Goal: Information Seeking & Learning: Learn about a topic

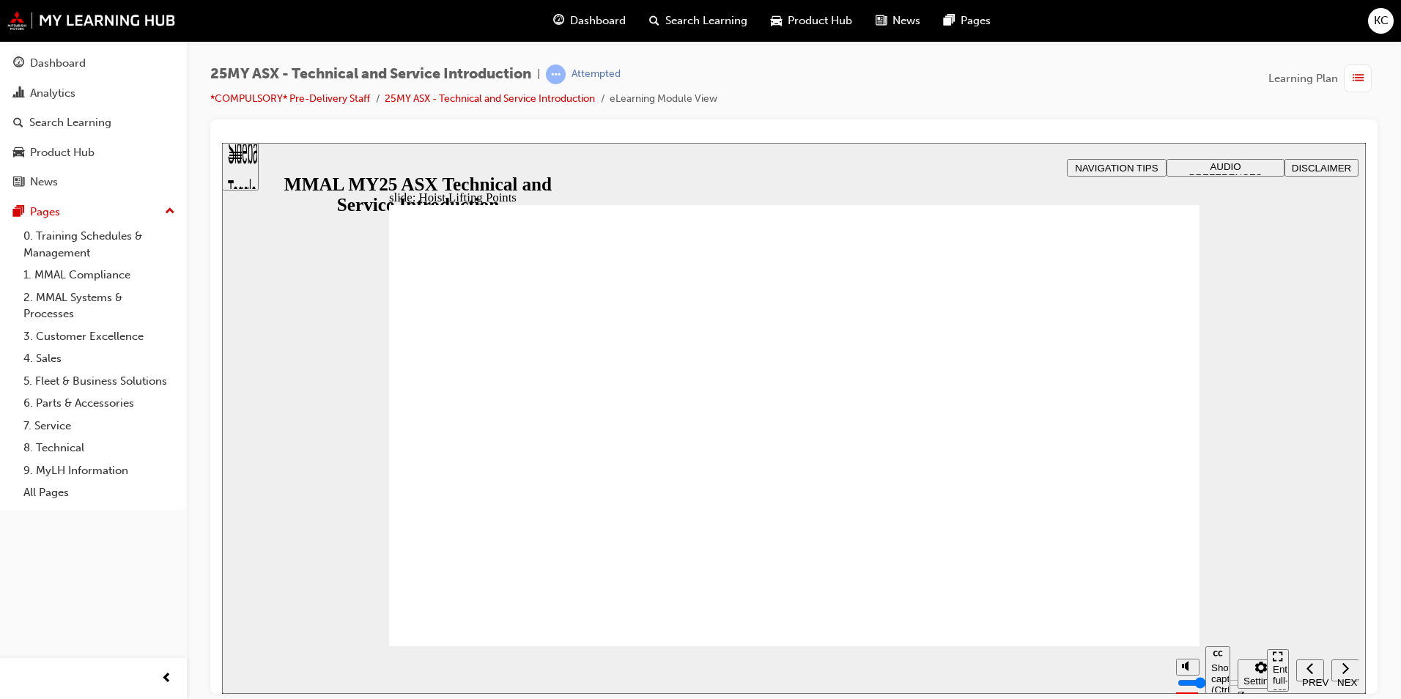
drag, startPoint x: 915, startPoint y: 512, endPoint x: 908, endPoint y: 352, distance: 160.6
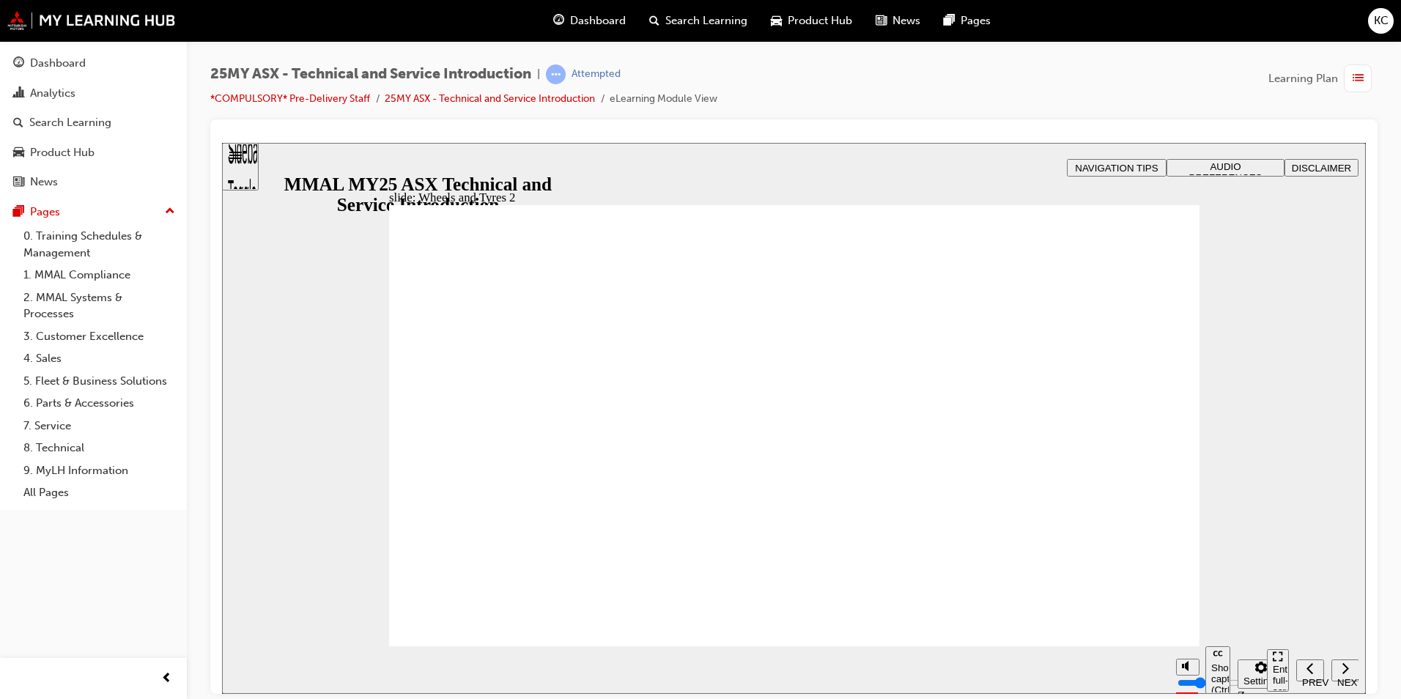
drag, startPoint x: 505, startPoint y: 464, endPoint x: 511, endPoint y: 470, distance: 8.8
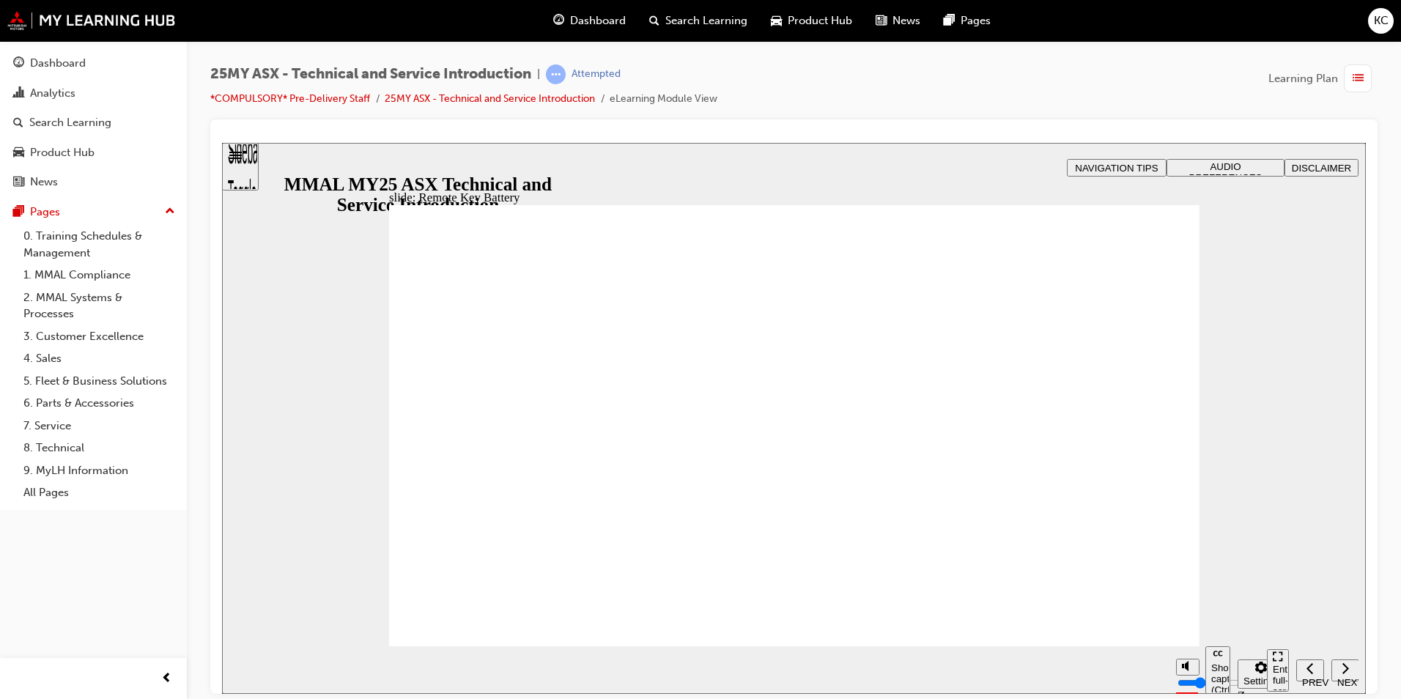
drag, startPoint x: 1232, startPoint y: 462, endPoint x: 1160, endPoint y: 635, distance: 187.5
click at [803, 87] on div "25MY ASX - Technical and Service Introduction | Attempted *COMPULSORY* Pre-Deli…" at bounding box center [793, 91] width 1167 height 55
